Goal: Transaction & Acquisition: Book appointment/travel/reservation

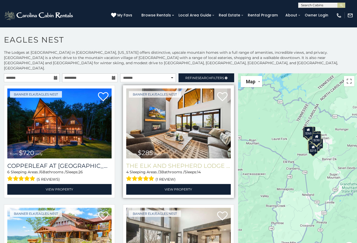
click at [197, 163] on h3 "The Elk And Shepherd Lodge at Eagles Nest" at bounding box center [178, 166] width 104 height 7
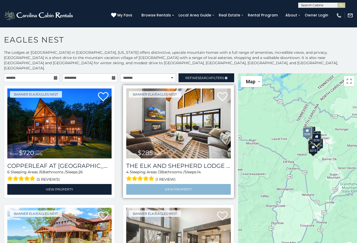
click at [194, 186] on link "View Property" at bounding box center [178, 189] width 104 height 11
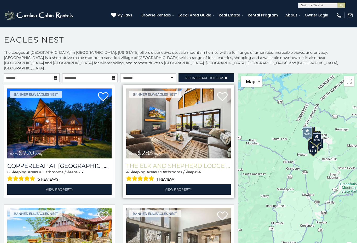
click at [203, 163] on h3 "The Elk And Shepherd Lodge at Eagles Nest" at bounding box center [178, 166] width 104 height 7
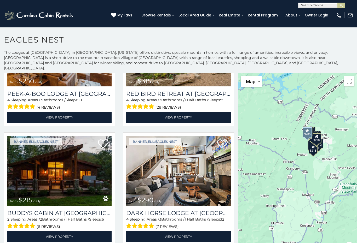
scroll to position [678, 0]
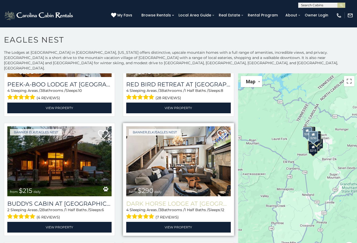
click at [188, 201] on h3 "Dark Horse Lodge at Eagles Nest" at bounding box center [178, 204] width 104 height 7
click at [198, 187] on img at bounding box center [178, 162] width 104 height 70
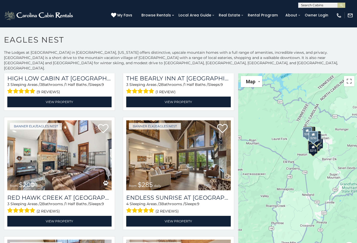
scroll to position [327, 0]
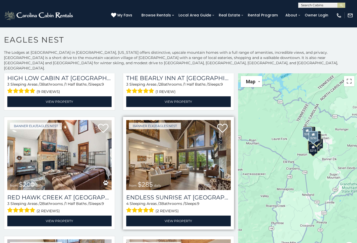
click at [174, 183] on img at bounding box center [178, 155] width 104 height 70
click at [191, 194] on h3 "Endless Sunrise at Eagles Nest" at bounding box center [178, 197] width 104 height 7
click at [200, 182] on img at bounding box center [178, 155] width 104 height 70
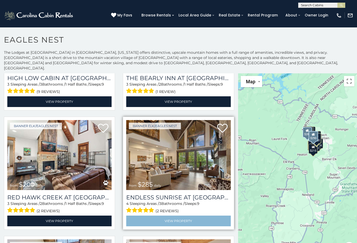
click at [185, 217] on link "View Property" at bounding box center [178, 221] width 104 height 11
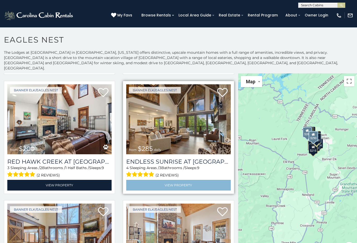
scroll to position [362, 0]
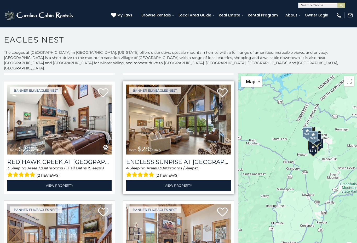
click at [187, 144] on img at bounding box center [178, 120] width 104 height 70
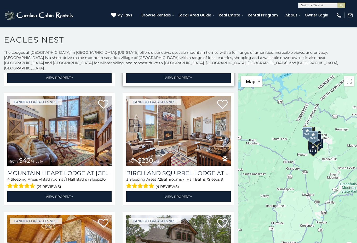
scroll to position [469, 0]
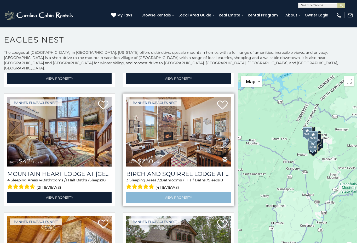
click at [180, 193] on link "View Property" at bounding box center [178, 197] width 104 height 11
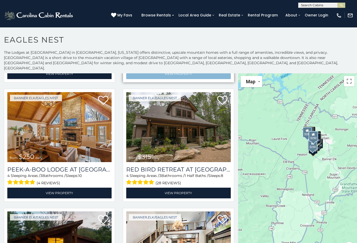
scroll to position [594, 0]
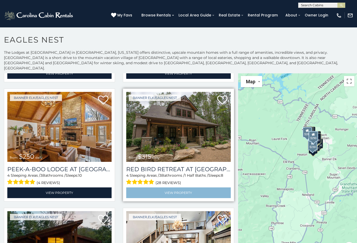
click at [180, 189] on link "View Property" at bounding box center [178, 193] width 104 height 11
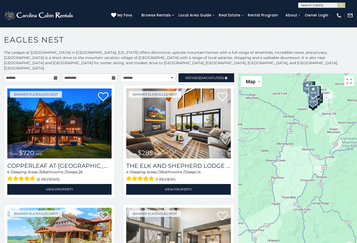
scroll to position [0, 0]
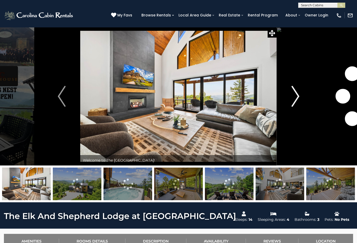
click at [299, 97] on img "Next" at bounding box center [296, 96] width 8 height 21
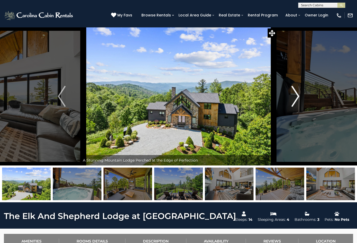
click at [293, 99] on img "Next" at bounding box center [296, 96] width 8 height 21
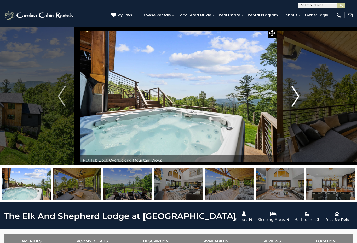
click at [300, 99] on button "Next" at bounding box center [295, 96] width 37 height 139
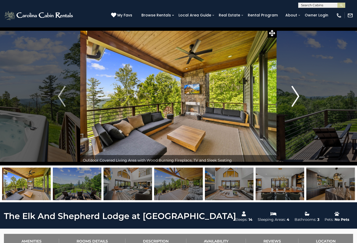
click at [296, 101] on img "Next" at bounding box center [296, 96] width 8 height 21
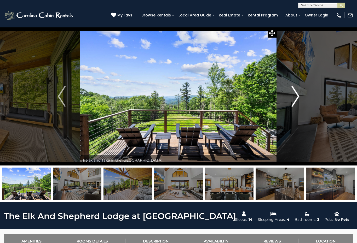
click at [295, 102] on img "Next" at bounding box center [296, 96] width 8 height 21
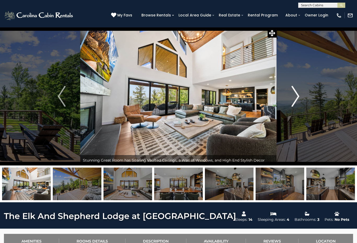
click at [294, 100] on img "Next" at bounding box center [296, 96] width 8 height 21
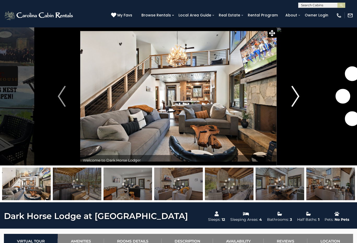
click at [297, 100] on img "Next" at bounding box center [296, 96] width 8 height 21
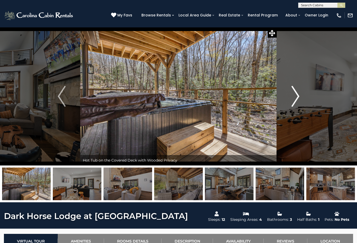
click at [295, 98] on img "Next" at bounding box center [296, 96] width 8 height 21
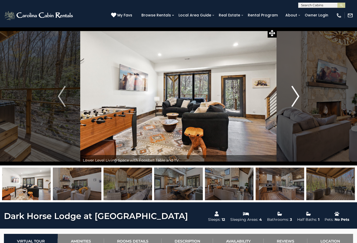
click at [288, 98] on button "Next" at bounding box center [295, 96] width 37 height 139
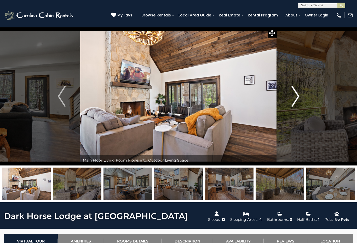
click at [290, 99] on button "Next" at bounding box center [295, 96] width 37 height 139
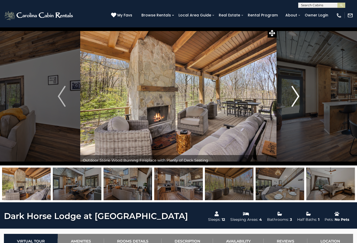
click at [291, 96] on button "Next" at bounding box center [295, 96] width 37 height 139
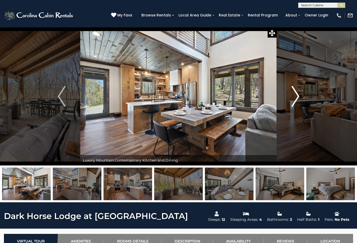
click at [292, 97] on img "Next" at bounding box center [296, 96] width 8 height 21
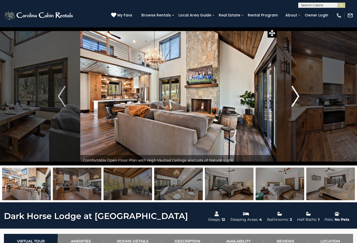
click at [291, 95] on button "Next" at bounding box center [295, 96] width 37 height 139
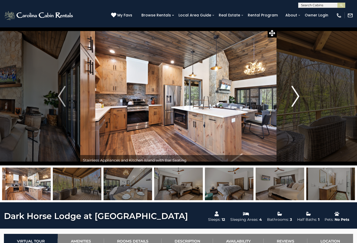
click at [294, 96] on img "Next" at bounding box center [296, 96] width 8 height 21
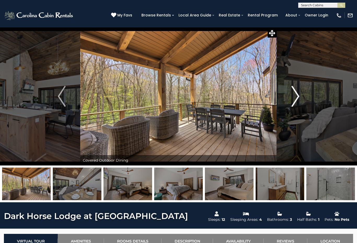
click at [293, 98] on img "Next" at bounding box center [296, 96] width 8 height 21
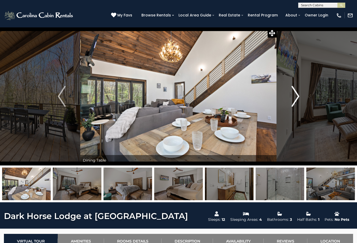
click at [292, 99] on img "Next" at bounding box center [296, 96] width 8 height 21
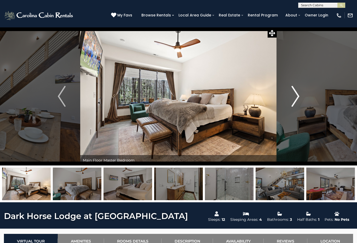
click at [292, 102] on img "Next" at bounding box center [296, 96] width 8 height 21
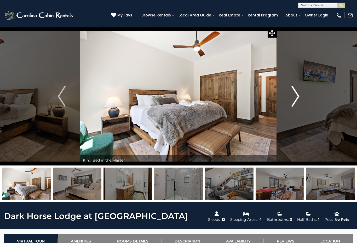
click at [291, 99] on button "Next" at bounding box center [295, 96] width 37 height 139
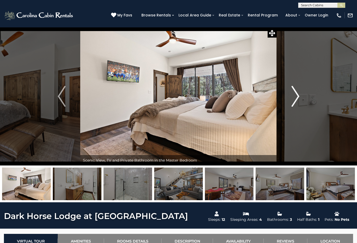
click at [294, 96] on img "Next" at bounding box center [296, 96] width 8 height 21
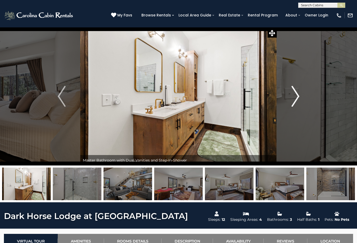
click at [291, 99] on button "Next" at bounding box center [295, 96] width 37 height 139
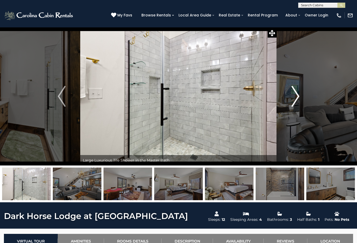
click at [290, 99] on button "Next" at bounding box center [295, 96] width 37 height 139
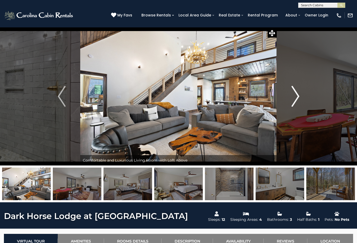
click at [290, 99] on button "Next" at bounding box center [295, 96] width 37 height 139
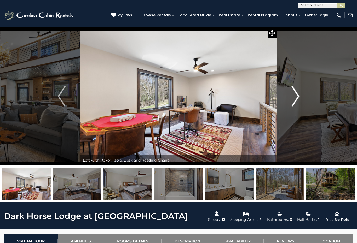
click at [293, 100] on img "Next" at bounding box center [296, 96] width 8 height 21
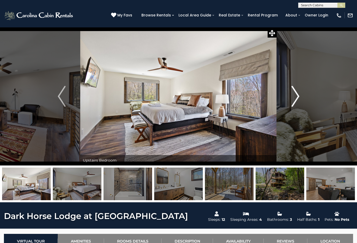
click at [292, 100] on img "Next" at bounding box center [296, 96] width 8 height 21
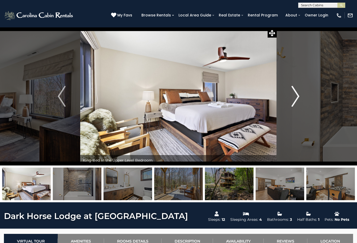
click at [292, 102] on img "Next" at bounding box center [296, 96] width 8 height 21
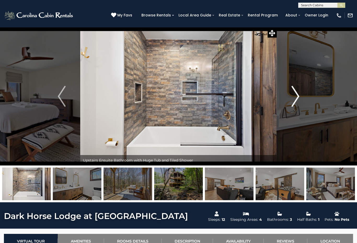
click at [289, 102] on button "Next" at bounding box center [295, 96] width 37 height 139
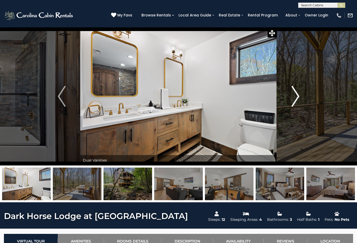
click at [297, 100] on img "Next" at bounding box center [296, 96] width 8 height 21
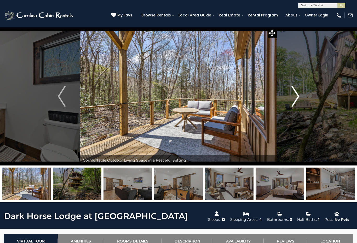
click at [296, 98] on img "Next" at bounding box center [296, 96] width 8 height 21
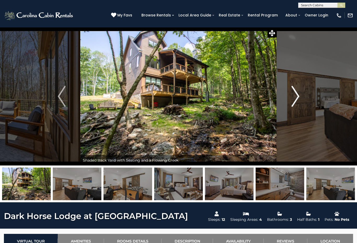
click at [296, 97] on img "Next" at bounding box center [296, 96] width 8 height 21
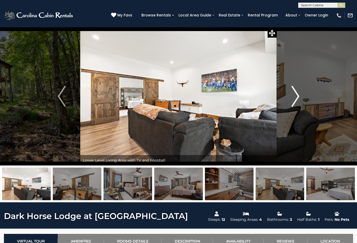
click at [292, 98] on img "Next" at bounding box center [296, 96] width 8 height 21
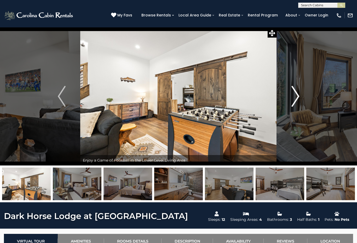
click at [294, 97] on img "Next" at bounding box center [296, 96] width 8 height 21
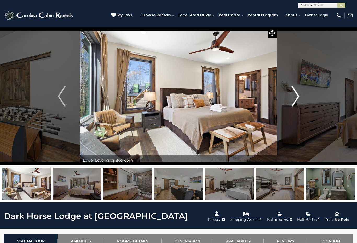
click at [292, 98] on img "Next" at bounding box center [296, 96] width 8 height 21
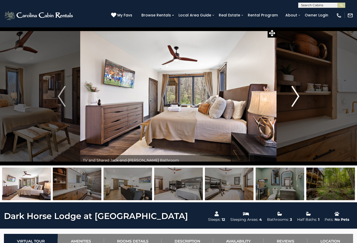
click at [292, 101] on img "Next" at bounding box center [296, 96] width 8 height 21
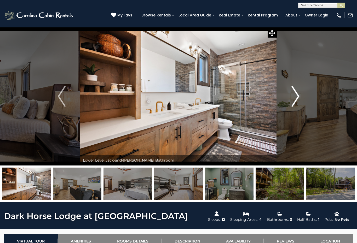
click at [295, 98] on img "Next" at bounding box center [296, 96] width 8 height 21
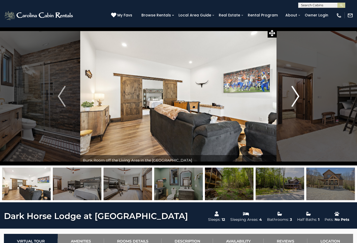
click at [299, 99] on img "Next" at bounding box center [296, 96] width 8 height 21
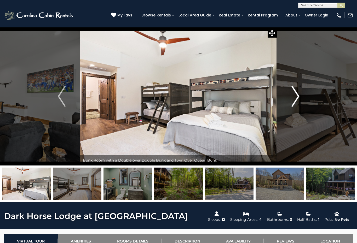
click at [298, 97] on img "Next" at bounding box center [296, 96] width 8 height 21
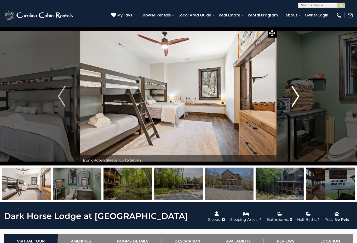
click at [295, 102] on img "Next" at bounding box center [296, 96] width 8 height 21
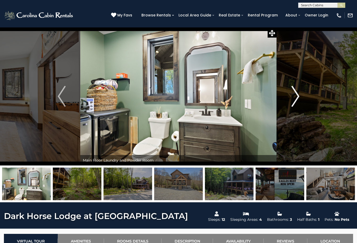
click at [290, 93] on button "Next" at bounding box center [295, 96] width 37 height 139
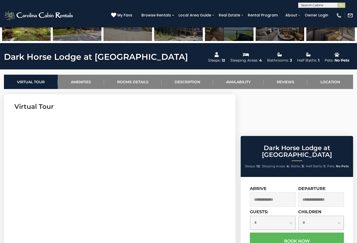
scroll to position [159, 0]
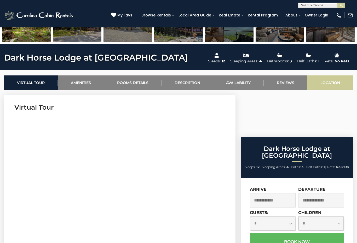
click at [332, 83] on link "Location" at bounding box center [330, 83] width 46 height 14
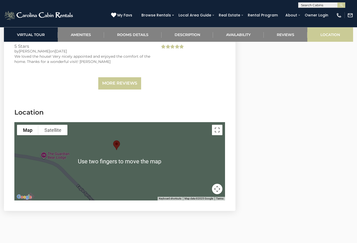
scroll to position [1296, 0]
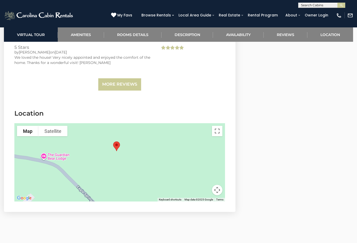
click at [170, 147] on div at bounding box center [119, 162] width 211 height 78
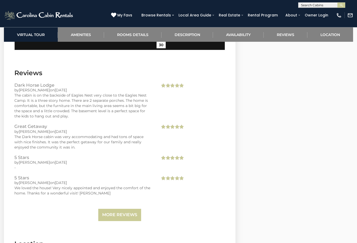
scroll to position [1165, 0]
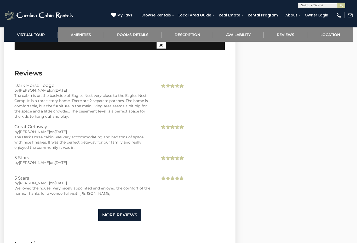
click at [129, 209] on link "More Reviews" at bounding box center [119, 215] width 43 height 12
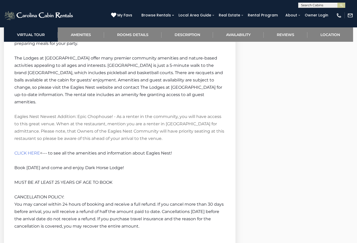
scroll to position [886, 0]
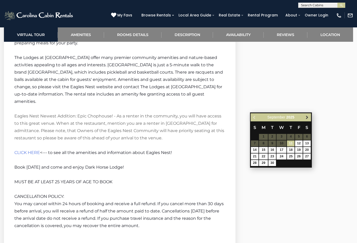
click at [306, 120] on link "Next" at bounding box center [307, 117] width 7 height 7
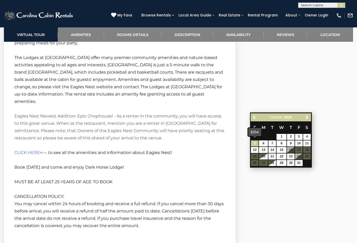
click at [255, 145] on link "5" at bounding box center [255, 144] width 8 height 6
type input "**********"
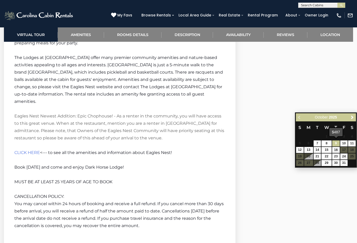
click at [336, 143] on link "9" at bounding box center [336, 144] width 8 height 6
type input "**********"
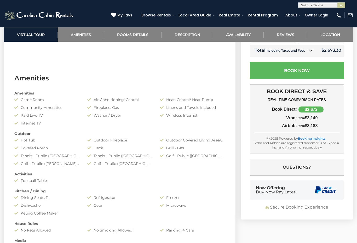
scroll to position [338, 0]
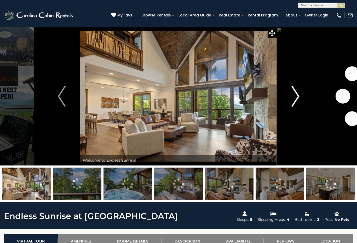
click at [293, 92] on img "Next" at bounding box center [296, 96] width 8 height 21
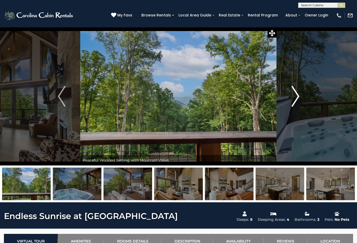
click at [297, 101] on img "Next" at bounding box center [296, 96] width 8 height 21
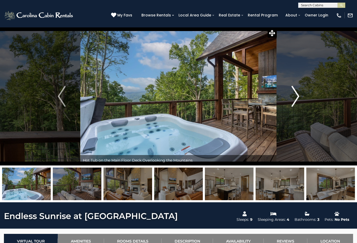
click at [295, 99] on img "Next" at bounding box center [296, 96] width 8 height 21
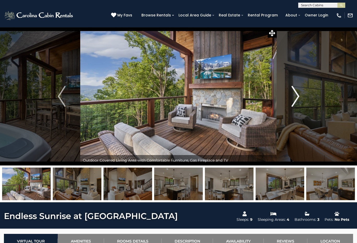
click at [299, 97] on img "Next" at bounding box center [296, 96] width 8 height 21
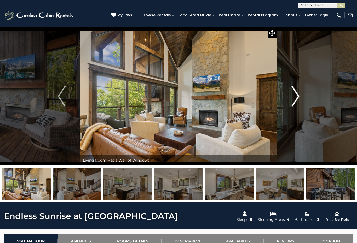
click at [294, 98] on img "Next" at bounding box center [296, 96] width 8 height 21
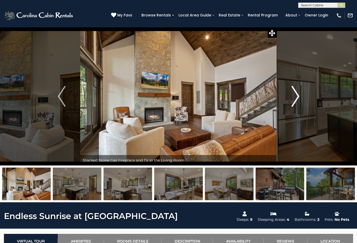
click at [294, 100] on img "Next" at bounding box center [296, 96] width 8 height 21
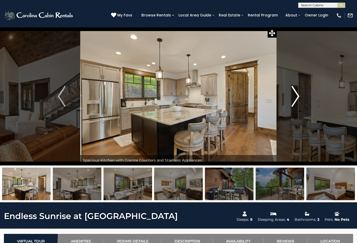
click at [293, 101] on img "Next" at bounding box center [296, 96] width 8 height 21
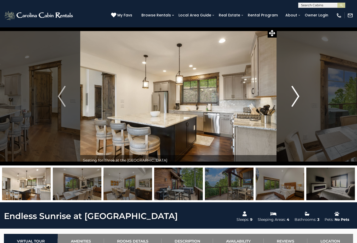
click at [296, 102] on img "Next" at bounding box center [296, 96] width 8 height 21
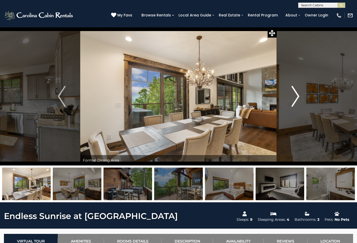
click at [293, 100] on img "Next" at bounding box center [296, 96] width 8 height 21
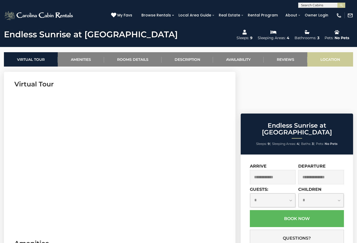
click at [333, 57] on link "Location" at bounding box center [330, 59] width 46 height 14
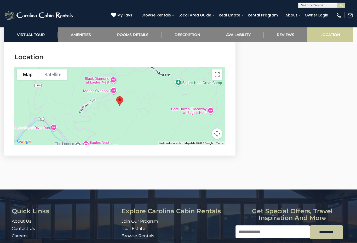
scroll to position [1608, 0]
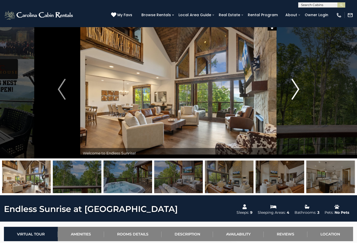
click at [305, 85] on button "Next" at bounding box center [295, 89] width 37 height 139
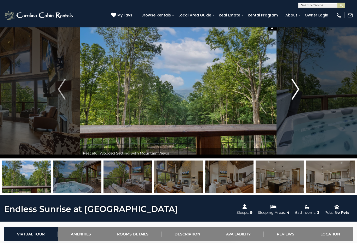
click at [296, 91] on img "Next" at bounding box center [296, 89] width 8 height 21
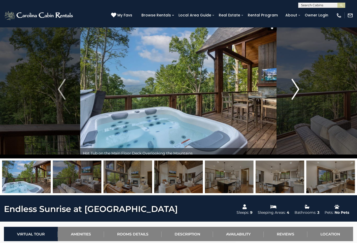
click at [291, 96] on button "Next" at bounding box center [295, 89] width 37 height 139
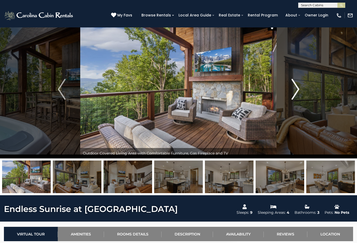
click at [297, 94] on img "Next" at bounding box center [296, 89] width 8 height 21
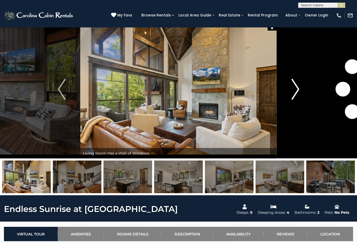
click at [294, 93] on img "Next" at bounding box center [296, 89] width 8 height 21
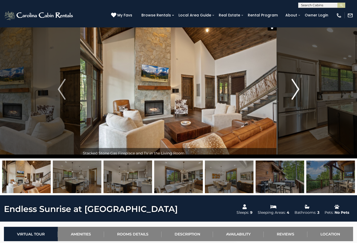
click at [297, 94] on img "Next" at bounding box center [296, 89] width 8 height 21
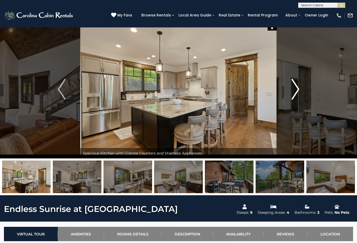
click at [297, 95] on img "Next" at bounding box center [296, 89] width 8 height 21
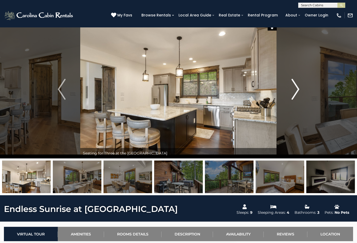
click at [295, 98] on img "Next" at bounding box center [296, 89] width 8 height 21
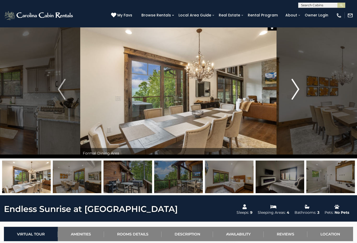
click at [295, 96] on img "Next" at bounding box center [296, 89] width 8 height 21
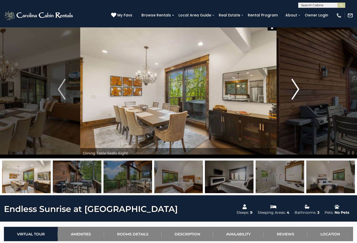
click at [294, 96] on img "Next" at bounding box center [296, 89] width 8 height 21
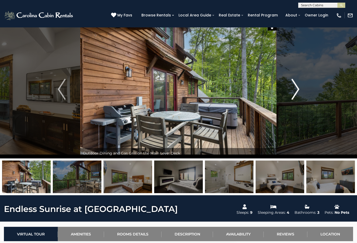
click at [295, 94] on img "Next" at bounding box center [296, 89] width 8 height 21
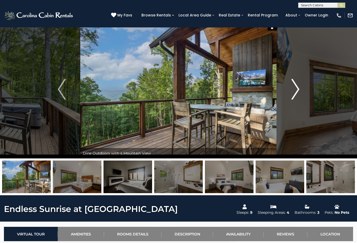
click at [296, 96] on img "Next" at bounding box center [296, 89] width 8 height 21
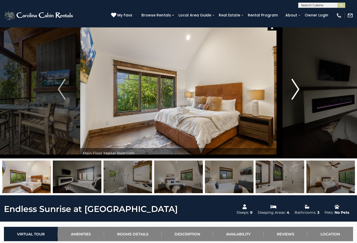
click at [298, 93] on img "Next" at bounding box center [296, 89] width 8 height 21
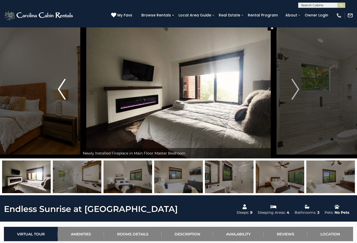
click at [64, 90] on img "Previous" at bounding box center [62, 89] width 8 height 21
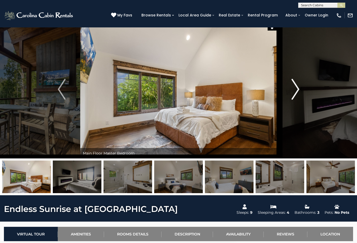
click at [298, 93] on img "Next" at bounding box center [296, 89] width 8 height 21
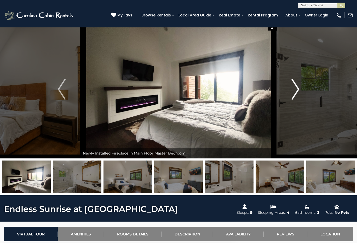
click at [298, 94] on img "Next" at bounding box center [296, 89] width 8 height 21
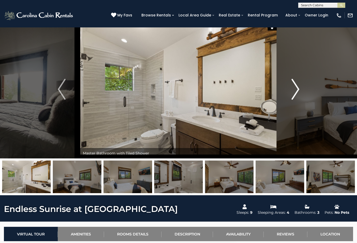
click at [299, 95] on img "Next" at bounding box center [296, 89] width 8 height 21
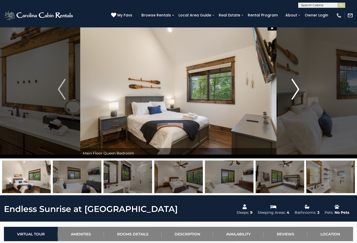
click at [296, 93] on img "Next" at bounding box center [296, 89] width 8 height 21
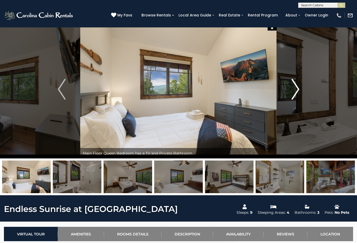
click at [298, 92] on img "Next" at bounding box center [296, 89] width 8 height 21
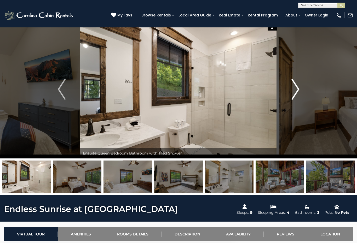
click at [303, 92] on button "Next" at bounding box center [295, 89] width 37 height 139
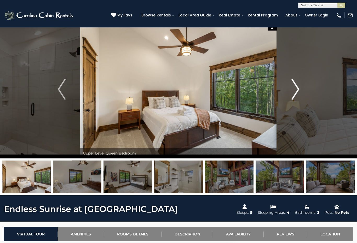
click at [299, 91] on img "Next" at bounding box center [296, 89] width 8 height 21
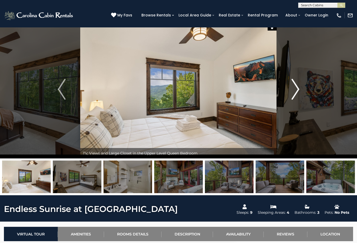
click at [295, 94] on img "Next" at bounding box center [296, 89] width 8 height 21
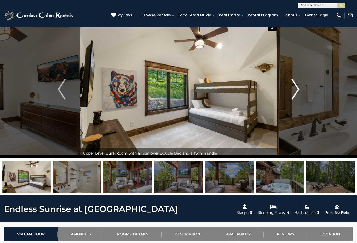
click at [299, 91] on img "Next" at bounding box center [296, 89] width 8 height 21
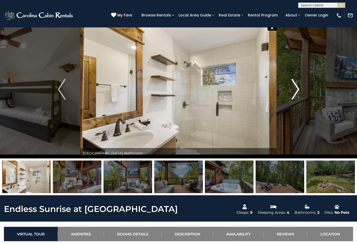
click at [299, 94] on img "Next" at bounding box center [296, 89] width 8 height 21
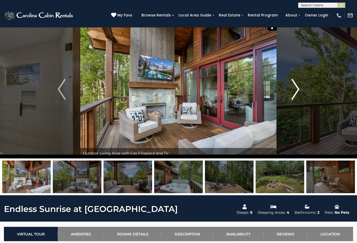
click at [296, 93] on img "Next" at bounding box center [296, 89] width 8 height 21
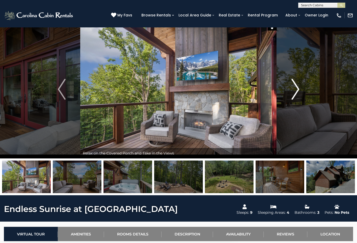
click at [298, 92] on img "Next" at bounding box center [296, 89] width 8 height 21
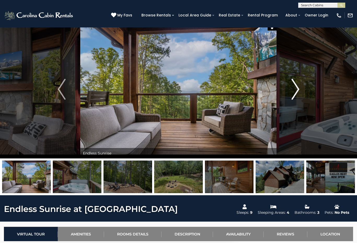
click at [299, 95] on img "Next" at bounding box center [296, 89] width 8 height 21
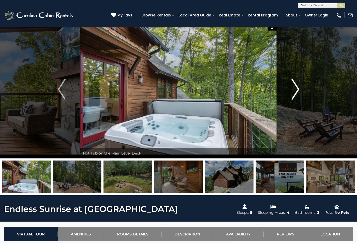
click at [298, 93] on img "Next" at bounding box center [296, 89] width 8 height 21
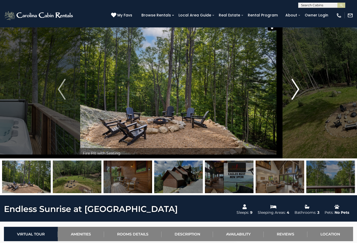
click at [297, 92] on img "Next" at bounding box center [296, 89] width 8 height 21
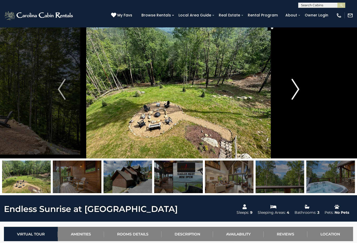
click at [295, 95] on img "Next" at bounding box center [296, 89] width 8 height 21
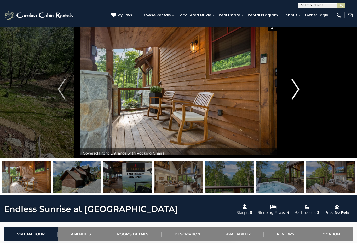
click at [296, 93] on img "Next" at bounding box center [296, 89] width 8 height 21
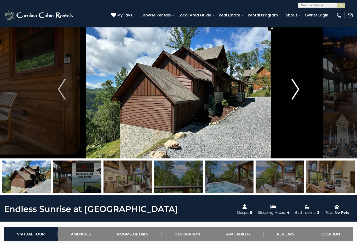
click at [298, 84] on img "Next" at bounding box center [296, 89] width 8 height 21
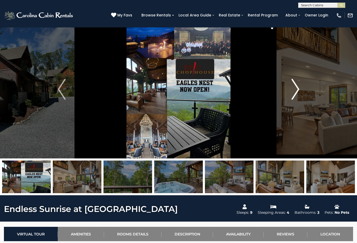
click at [299, 92] on img "Next" at bounding box center [296, 89] width 8 height 21
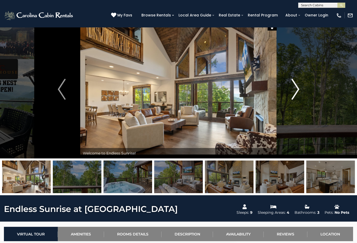
scroll to position [0, 0]
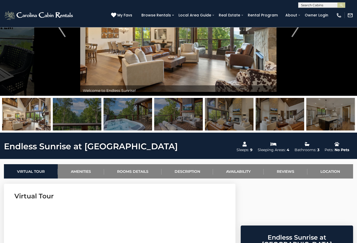
scroll to position [70, 0]
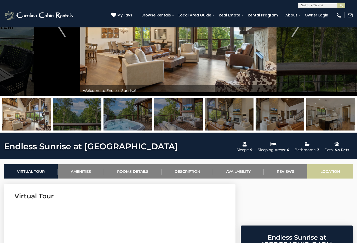
click at [341, 175] on link "Location" at bounding box center [330, 171] width 46 height 14
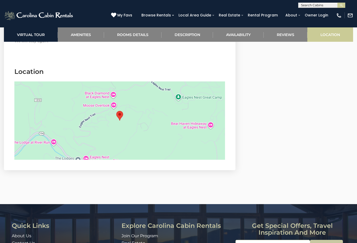
scroll to position [1608, 0]
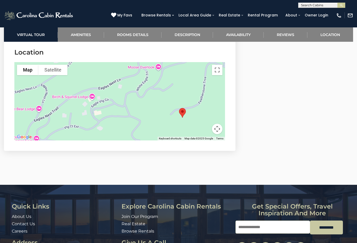
click at [116, 109] on div at bounding box center [119, 101] width 211 height 78
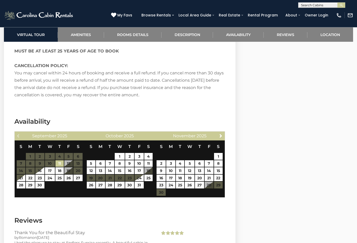
scroll to position [1309, 0]
click at [93, 164] on link "5" at bounding box center [91, 164] width 9 height 7
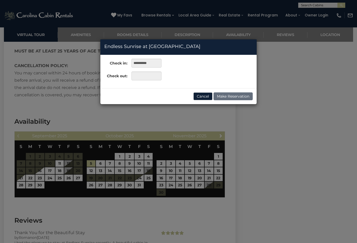
click at [128, 163] on div "**********" at bounding box center [178, 121] width 357 height 243
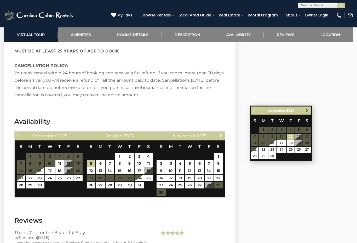
click at [307, 113] on span "Next" at bounding box center [307, 111] width 4 height 4
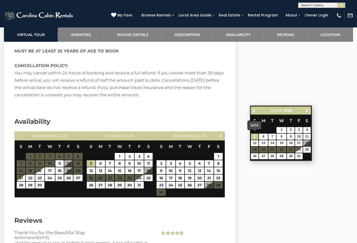
click at [256, 138] on link "5" at bounding box center [255, 137] width 8 height 6
type input "**********"
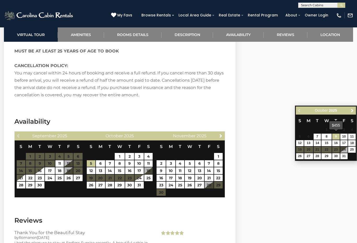
click at [338, 137] on link "9" at bounding box center [336, 137] width 8 height 6
type input "**********"
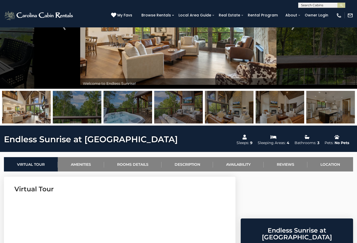
scroll to position [0, 0]
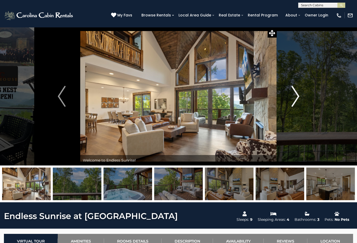
click at [293, 103] on img "Next" at bounding box center [296, 96] width 8 height 21
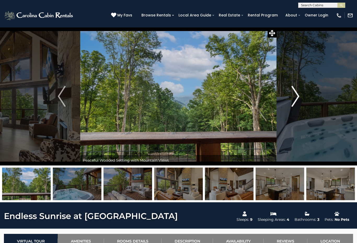
click at [295, 102] on img "Next" at bounding box center [296, 96] width 8 height 21
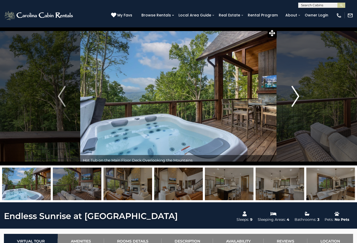
click at [295, 100] on img "Next" at bounding box center [296, 96] width 8 height 21
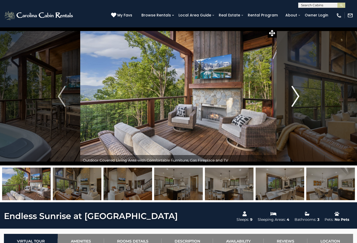
click at [296, 98] on img "Next" at bounding box center [296, 96] width 8 height 21
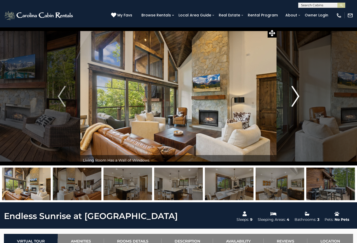
click at [296, 102] on img "Next" at bounding box center [296, 96] width 8 height 21
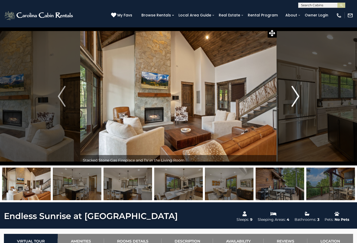
click at [297, 99] on img "Next" at bounding box center [296, 96] width 8 height 21
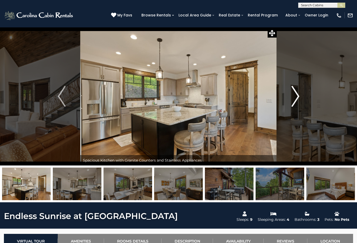
click at [295, 101] on img "Next" at bounding box center [296, 96] width 8 height 21
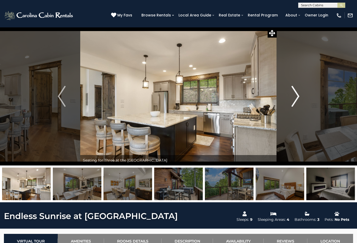
click at [296, 99] on img "Next" at bounding box center [296, 96] width 8 height 21
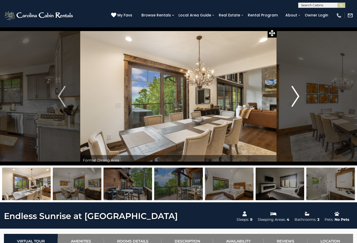
click at [296, 100] on img "Next" at bounding box center [296, 96] width 8 height 21
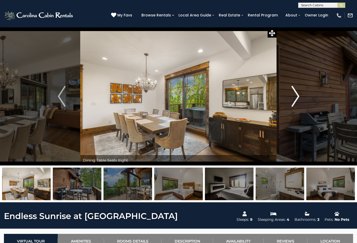
click at [297, 101] on img "Next" at bounding box center [296, 96] width 8 height 21
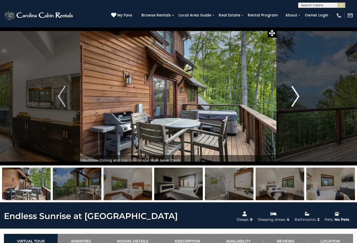
click at [295, 102] on img "Next" at bounding box center [296, 96] width 8 height 21
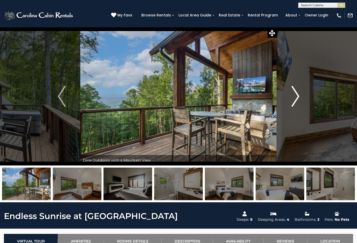
click at [298, 99] on img "Next" at bounding box center [296, 96] width 8 height 21
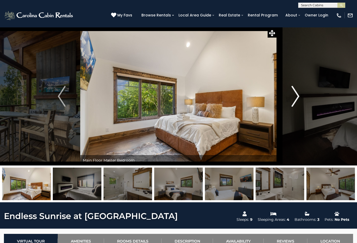
click at [297, 101] on img "Next" at bounding box center [296, 96] width 8 height 21
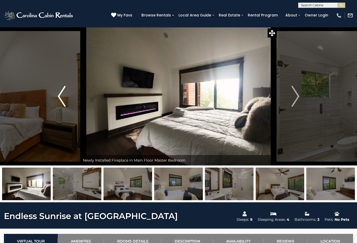
click at [64, 96] on img "Previous" at bounding box center [62, 96] width 8 height 21
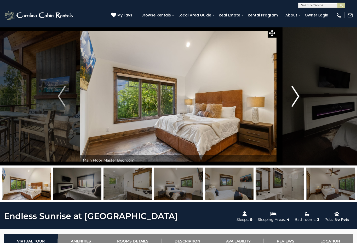
click at [294, 101] on img "Next" at bounding box center [296, 96] width 8 height 21
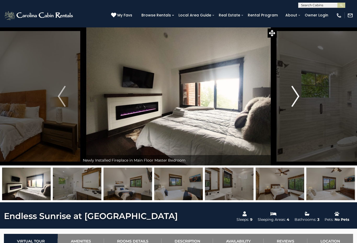
click at [295, 98] on img "Next" at bounding box center [296, 96] width 8 height 21
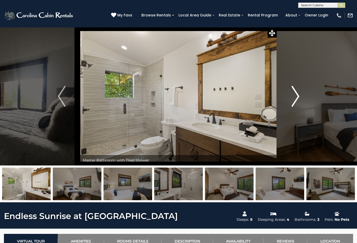
click at [296, 101] on img "Next" at bounding box center [296, 96] width 8 height 21
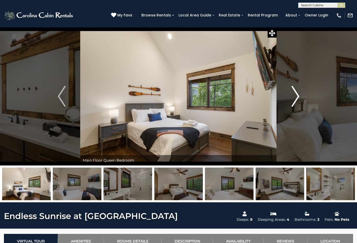
click at [297, 99] on img "Next" at bounding box center [296, 96] width 8 height 21
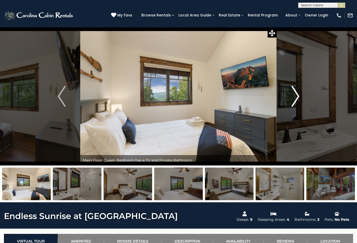
click at [295, 96] on img "Next" at bounding box center [296, 96] width 8 height 21
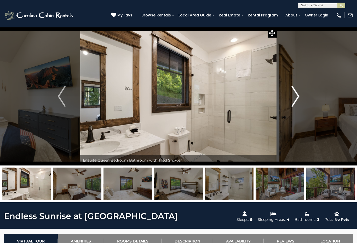
click at [295, 98] on img "Next" at bounding box center [296, 96] width 8 height 21
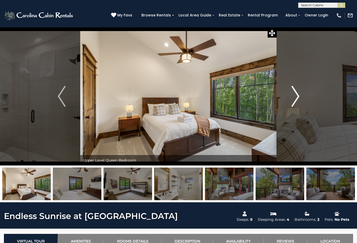
click at [295, 96] on img "Next" at bounding box center [296, 96] width 8 height 21
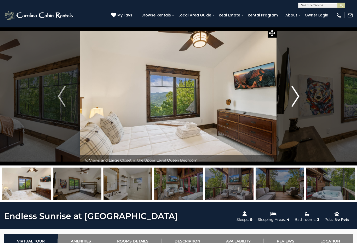
click at [295, 100] on img "Next" at bounding box center [296, 96] width 8 height 21
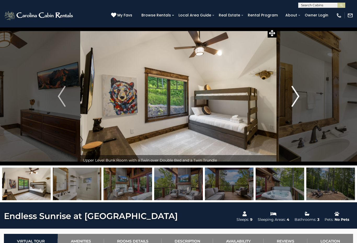
click at [297, 97] on img "Next" at bounding box center [296, 96] width 8 height 21
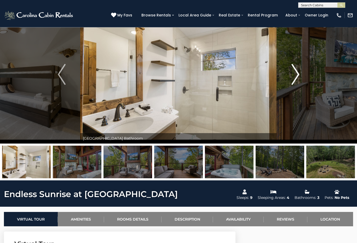
scroll to position [36, 0]
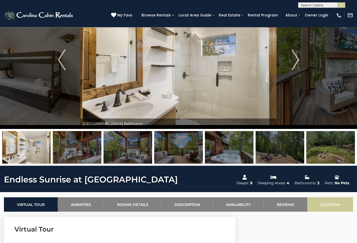
click at [331, 206] on link "Location" at bounding box center [330, 205] width 46 height 14
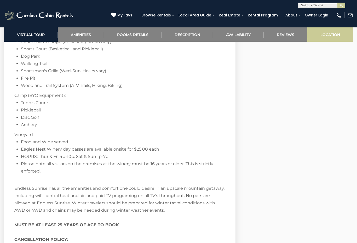
scroll to position [1608, 0]
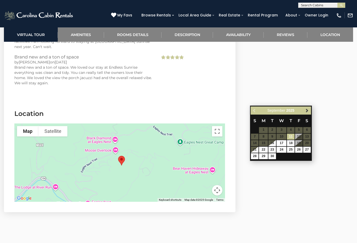
click at [309, 110] on span "Next" at bounding box center [307, 111] width 4 height 4
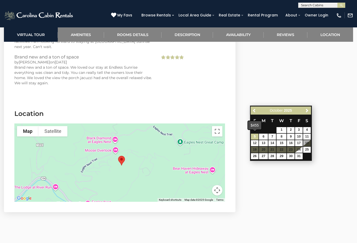
click at [255, 137] on link "5" at bounding box center [255, 137] width 8 height 6
type input "**********"
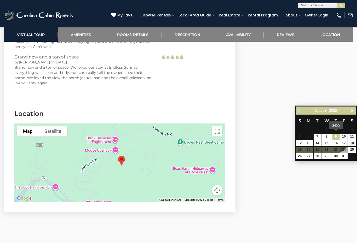
click at [337, 136] on link "9" at bounding box center [336, 137] width 8 height 6
type input "**********"
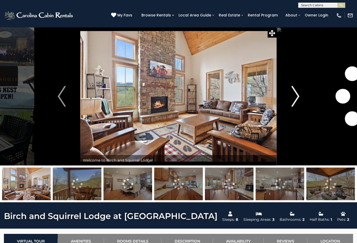
click at [300, 101] on button "Next" at bounding box center [295, 96] width 37 height 139
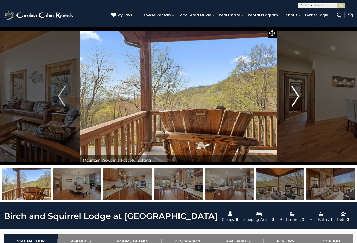
click at [296, 100] on img "Next" at bounding box center [296, 96] width 8 height 21
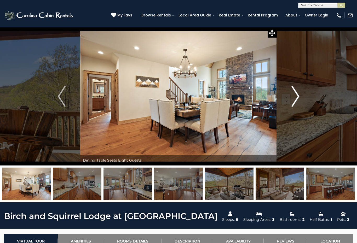
click at [292, 99] on img "Next" at bounding box center [296, 96] width 8 height 21
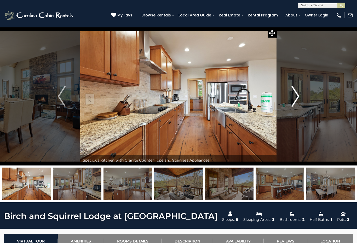
click at [295, 97] on img "Next" at bounding box center [296, 96] width 8 height 21
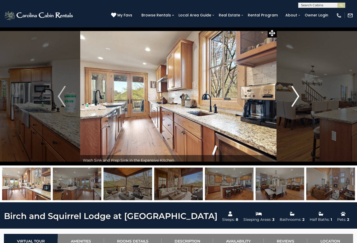
click at [296, 98] on img "Next" at bounding box center [296, 96] width 8 height 21
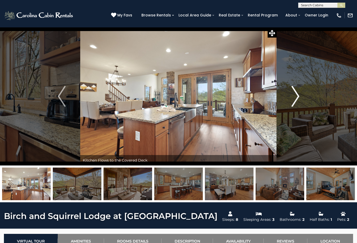
click at [297, 96] on img "Next" at bounding box center [296, 96] width 8 height 21
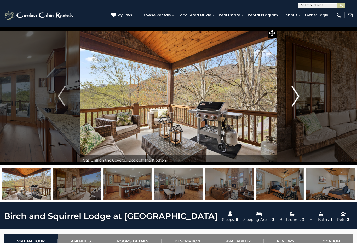
click at [295, 99] on img "Next" at bounding box center [296, 96] width 8 height 21
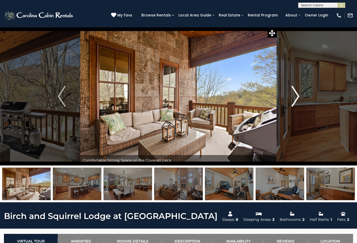
click at [298, 98] on img "Next" at bounding box center [296, 96] width 8 height 21
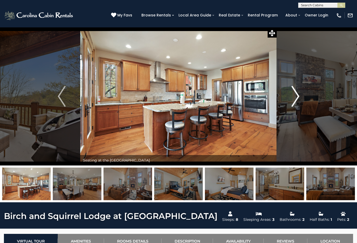
click at [293, 100] on img "Next" at bounding box center [296, 96] width 8 height 21
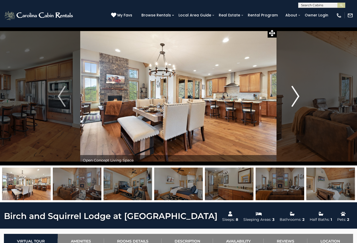
click at [293, 100] on img "Next" at bounding box center [296, 96] width 8 height 21
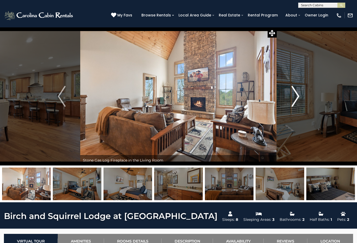
click at [295, 96] on img "Next" at bounding box center [296, 96] width 8 height 21
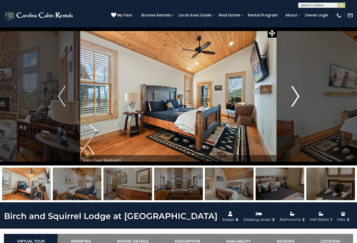
click at [294, 99] on img "Next" at bounding box center [296, 96] width 8 height 21
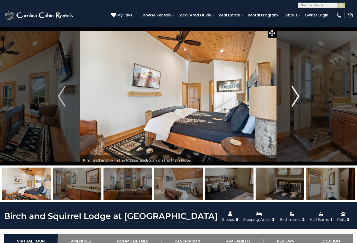
click at [296, 98] on img "Next" at bounding box center [296, 96] width 8 height 21
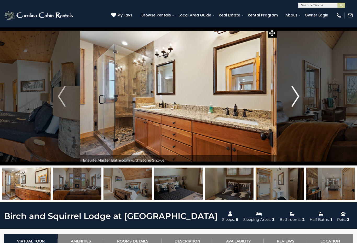
click at [293, 96] on img "Next" at bounding box center [296, 96] width 8 height 21
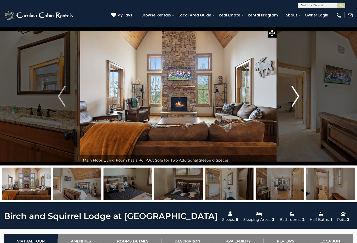
click at [294, 95] on img "Next" at bounding box center [296, 96] width 8 height 21
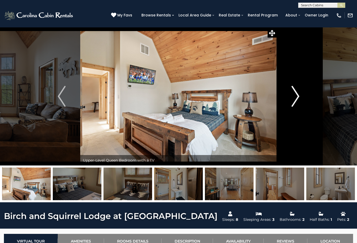
click at [293, 96] on img "Next" at bounding box center [296, 96] width 8 height 21
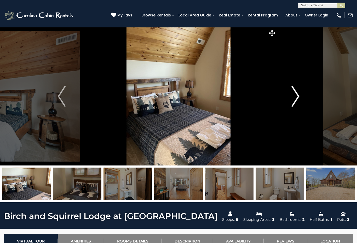
click at [293, 95] on img "Next" at bounding box center [296, 96] width 8 height 21
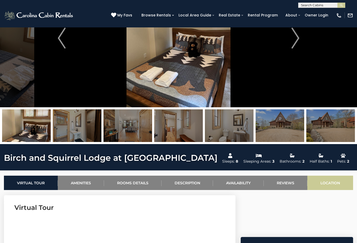
click at [332, 182] on link "Location" at bounding box center [330, 183] width 46 height 14
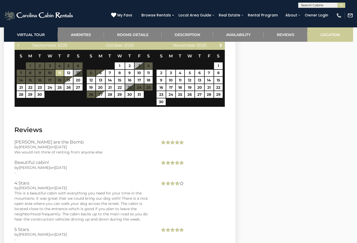
scroll to position [1430, 0]
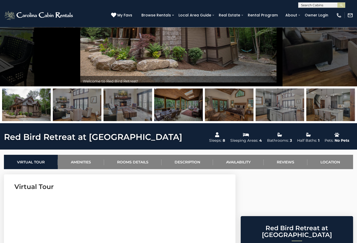
scroll to position [80, 0]
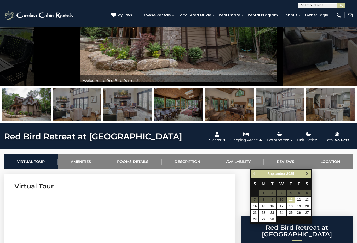
click at [306, 176] on link "Next" at bounding box center [307, 174] width 7 height 7
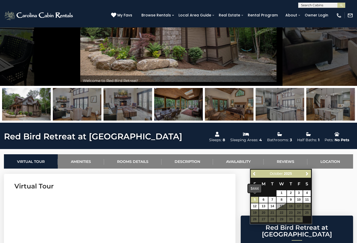
click at [255, 201] on link "5" at bounding box center [255, 200] width 8 height 6
type input "**********"
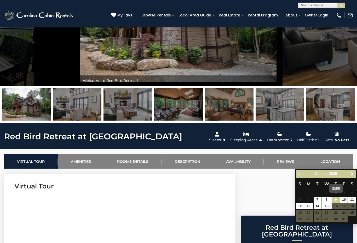
click at [336, 201] on link "9" at bounding box center [336, 200] width 8 height 6
type input "**********"
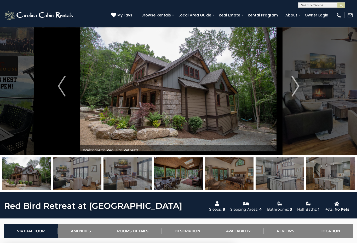
scroll to position [2, 0]
